Goal: Find specific page/section: Find specific page/section

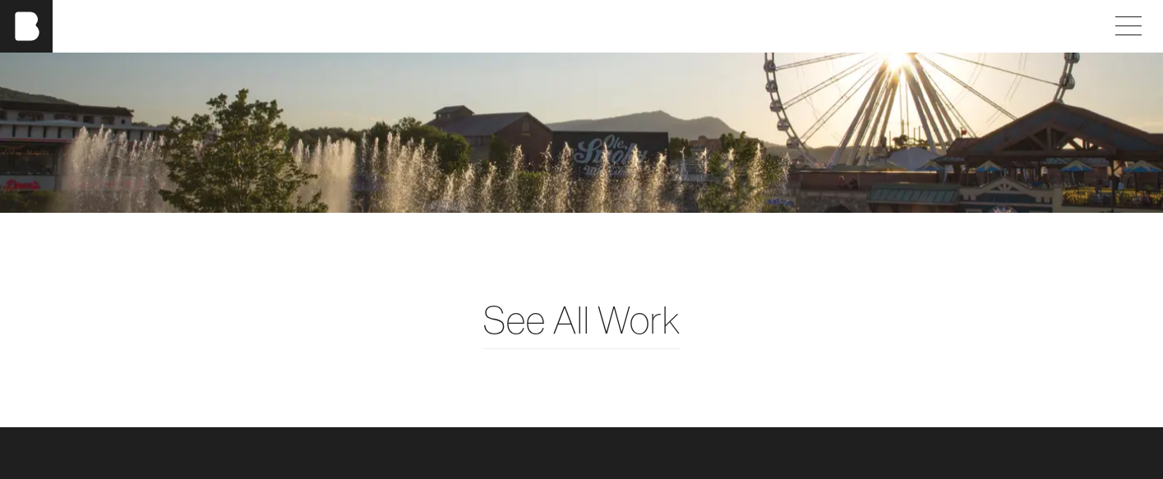
scroll to position [3369, 0]
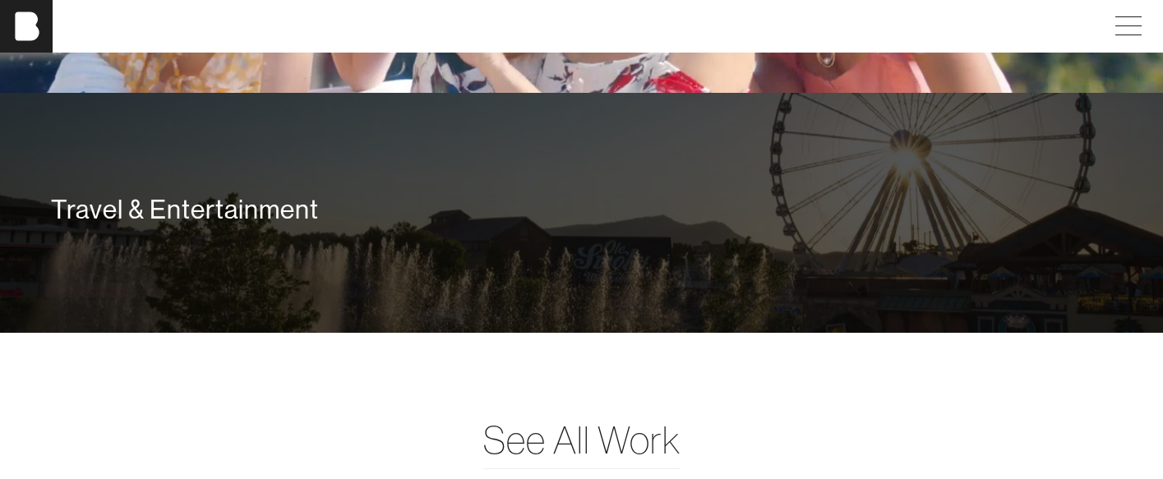
click at [992, 272] on div "Travel & Entertainment" at bounding box center [581, 213] width 1084 height 118
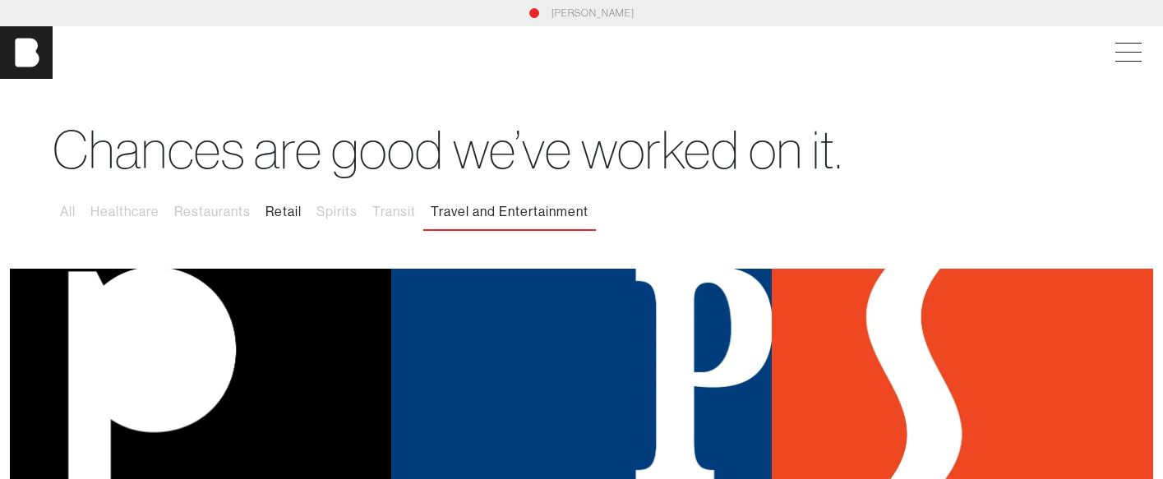
click at [279, 210] on button "Retail" at bounding box center [283, 212] width 51 height 35
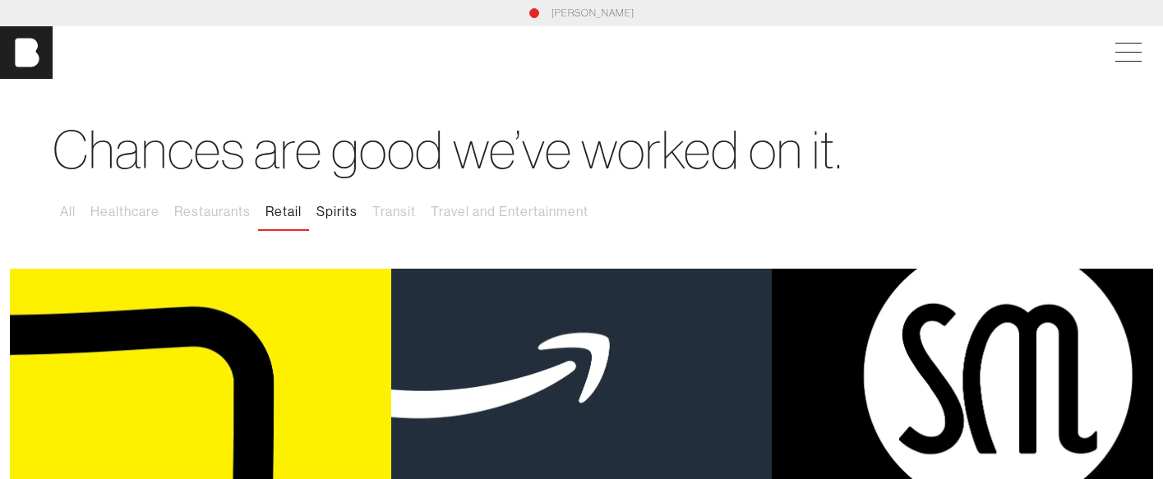
click at [325, 206] on button "Spirits" at bounding box center [337, 212] width 56 height 35
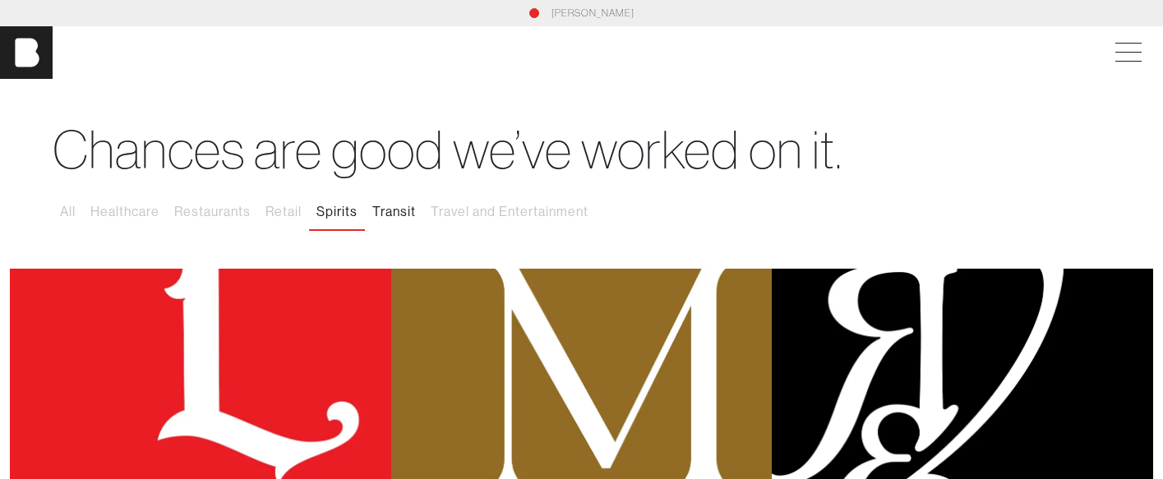
click at [388, 214] on button "Transit" at bounding box center [394, 212] width 58 height 35
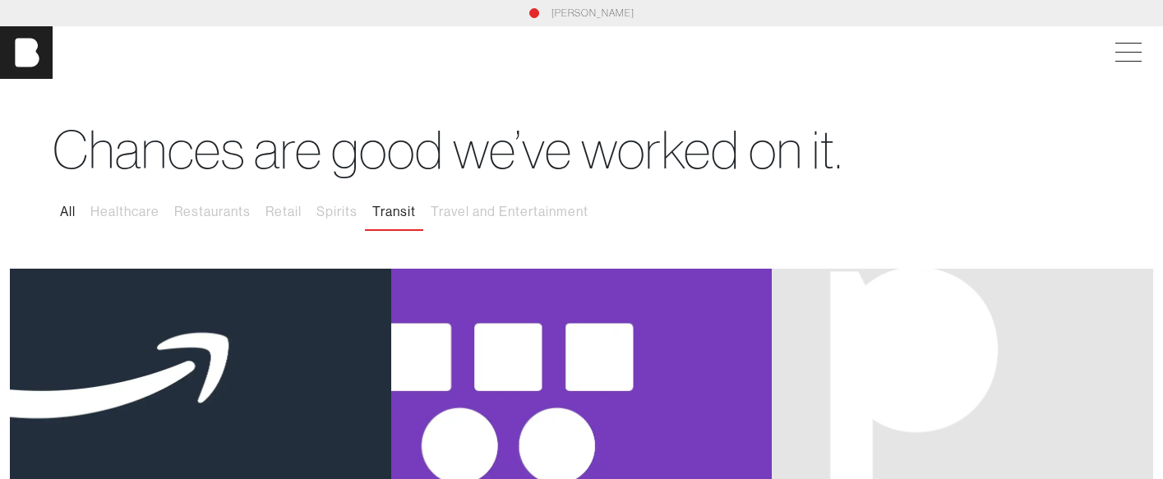
click at [76, 205] on button "All" at bounding box center [68, 212] width 30 height 35
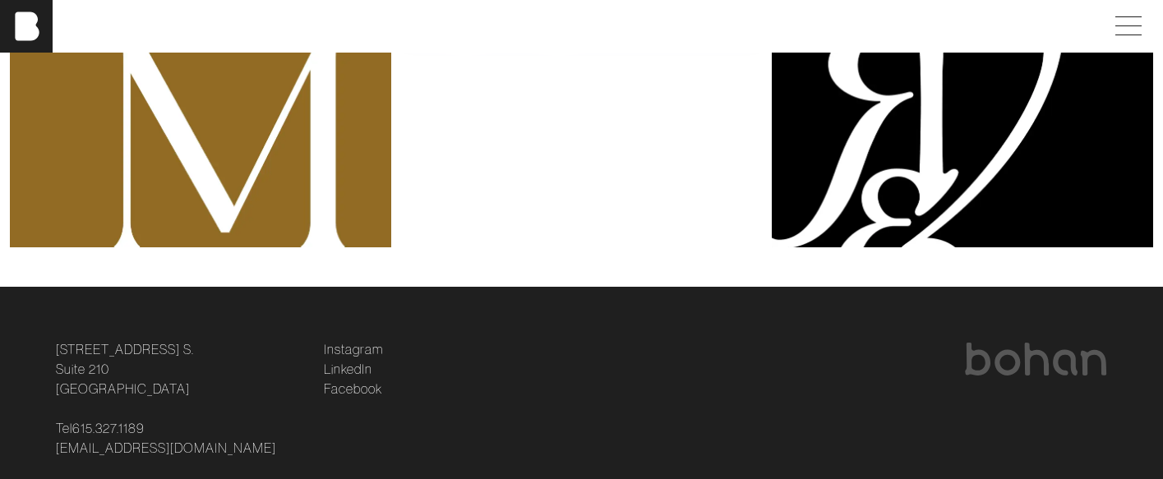
scroll to position [1382, 0]
